Goal: Task Accomplishment & Management: Manage account settings

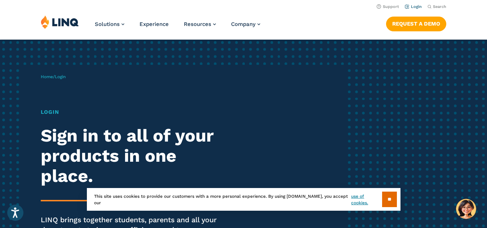
click at [417, 9] on li "Login" at bounding box center [413, 6] width 17 height 8
click at [417, 6] on link "Login" at bounding box center [413, 6] width 17 height 5
click at [388, 198] on input "**" at bounding box center [389, 200] width 15 height 16
